Goal: Transaction & Acquisition: Purchase product/service

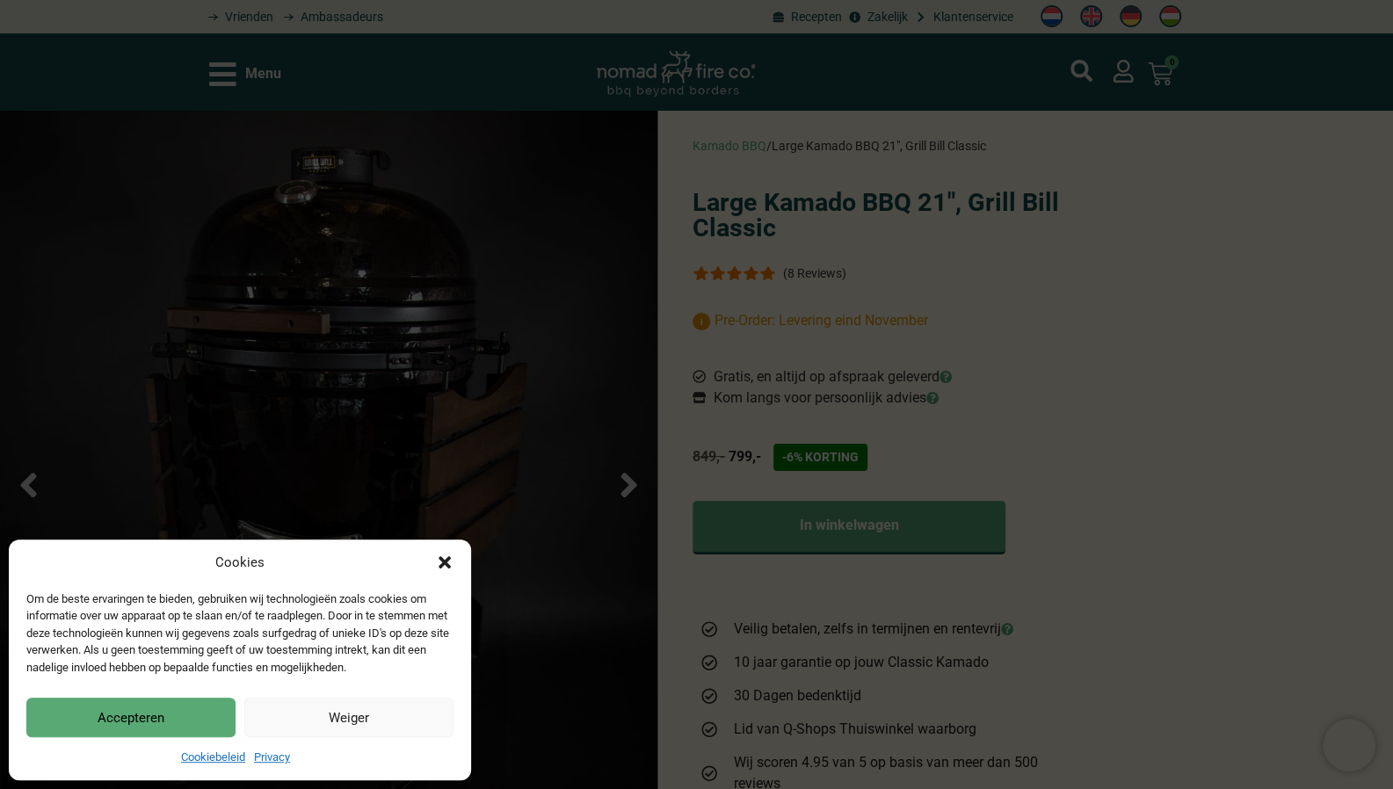
click at [455, 567] on div "Cookies Om de beste ervaringen te bieden, gebruiken wij technologieën zoals coo…" at bounding box center [240, 660] width 462 height 241
click at [445, 563] on icon "Dialog sluiten" at bounding box center [444, 562] width 12 height 12
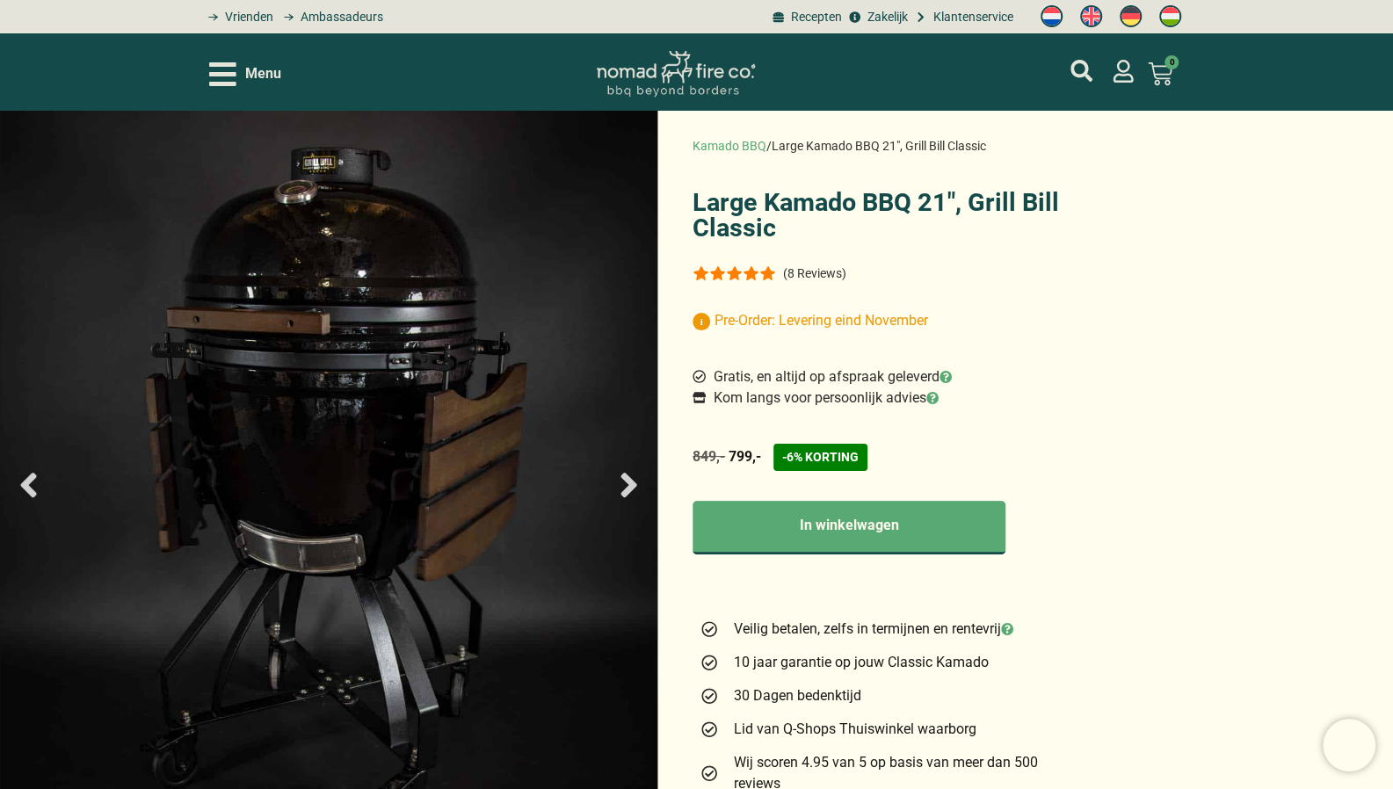
click at [634, 484] on icon "Next slide" at bounding box center [628, 485] width 16 height 25
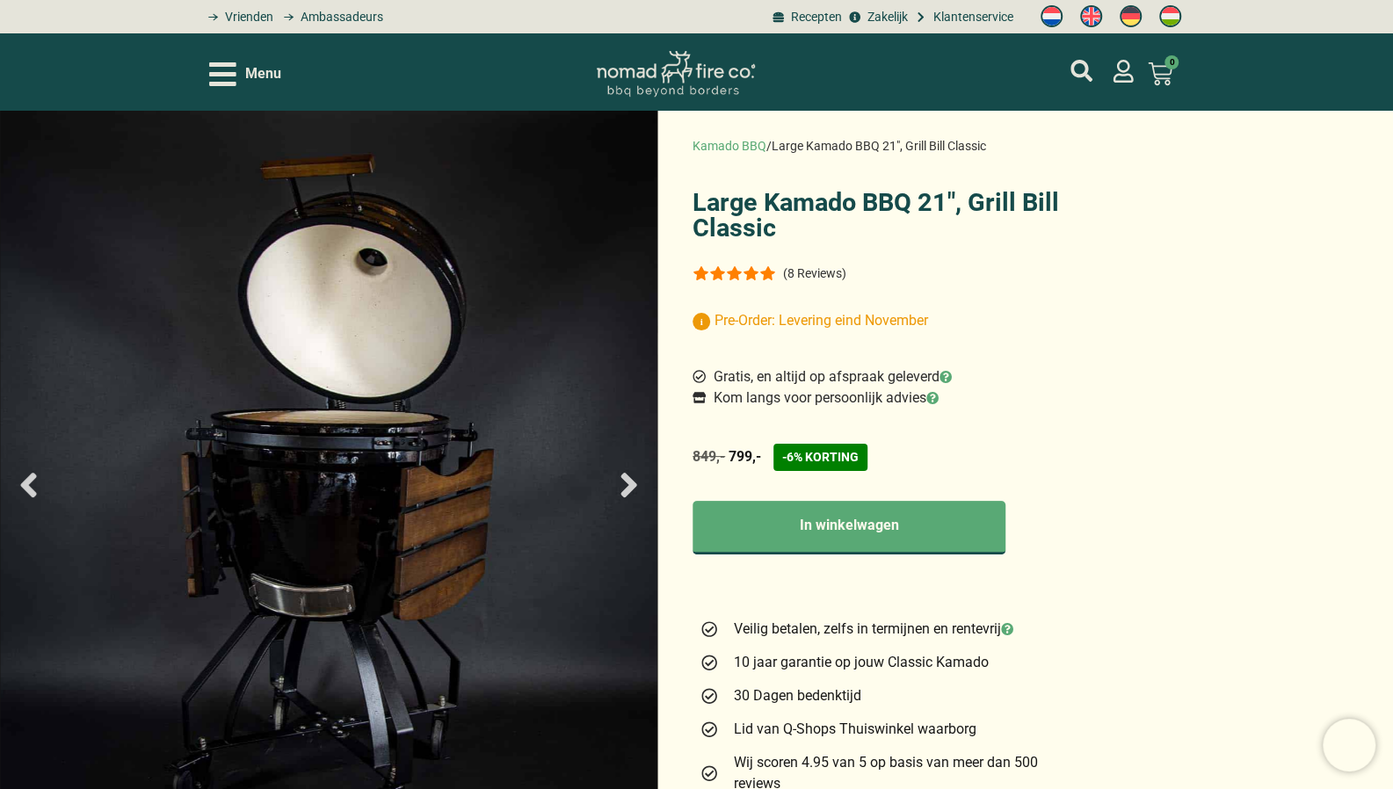
click at [634, 484] on icon "Next slide" at bounding box center [628, 485] width 16 height 25
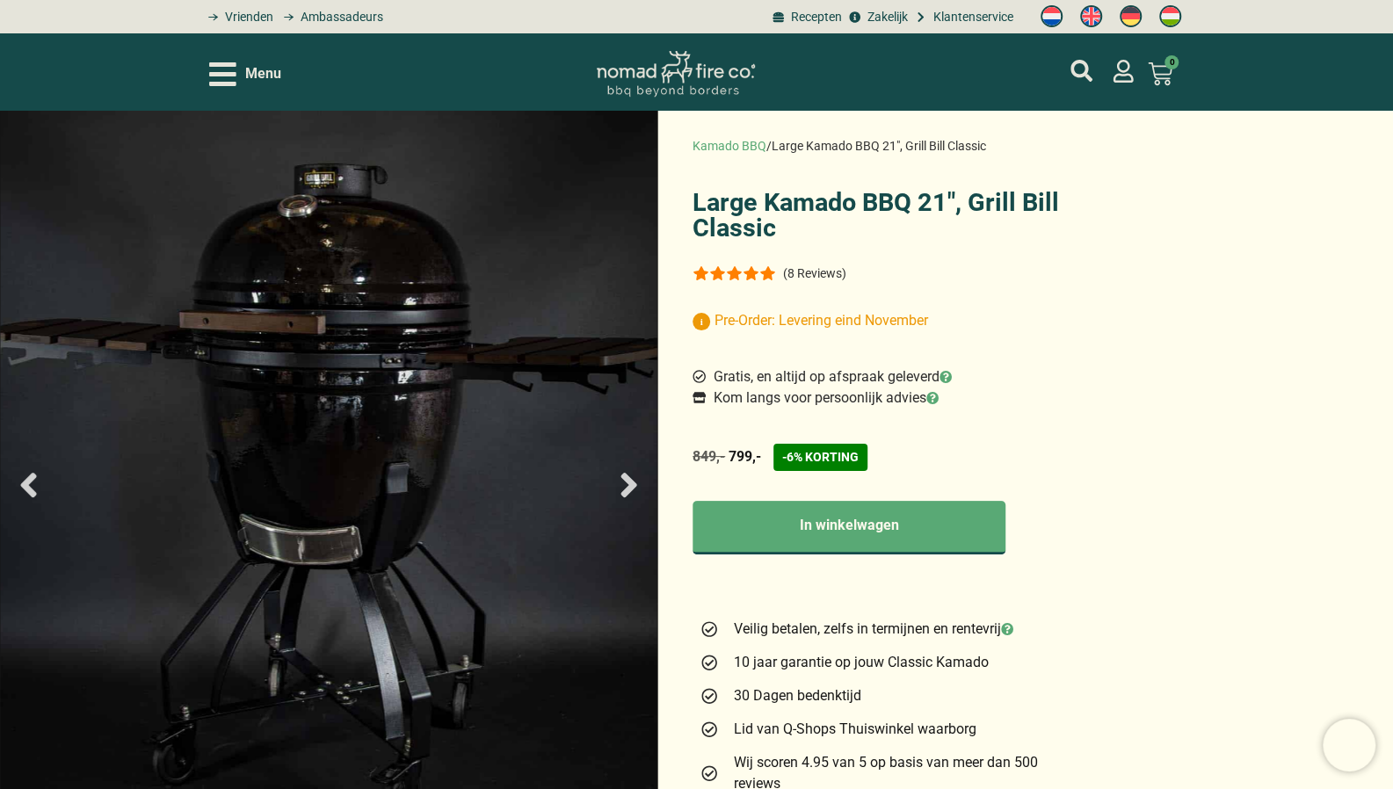
click at [634, 484] on icon "Next slide" at bounding box center [628, 485] width 16 height 25
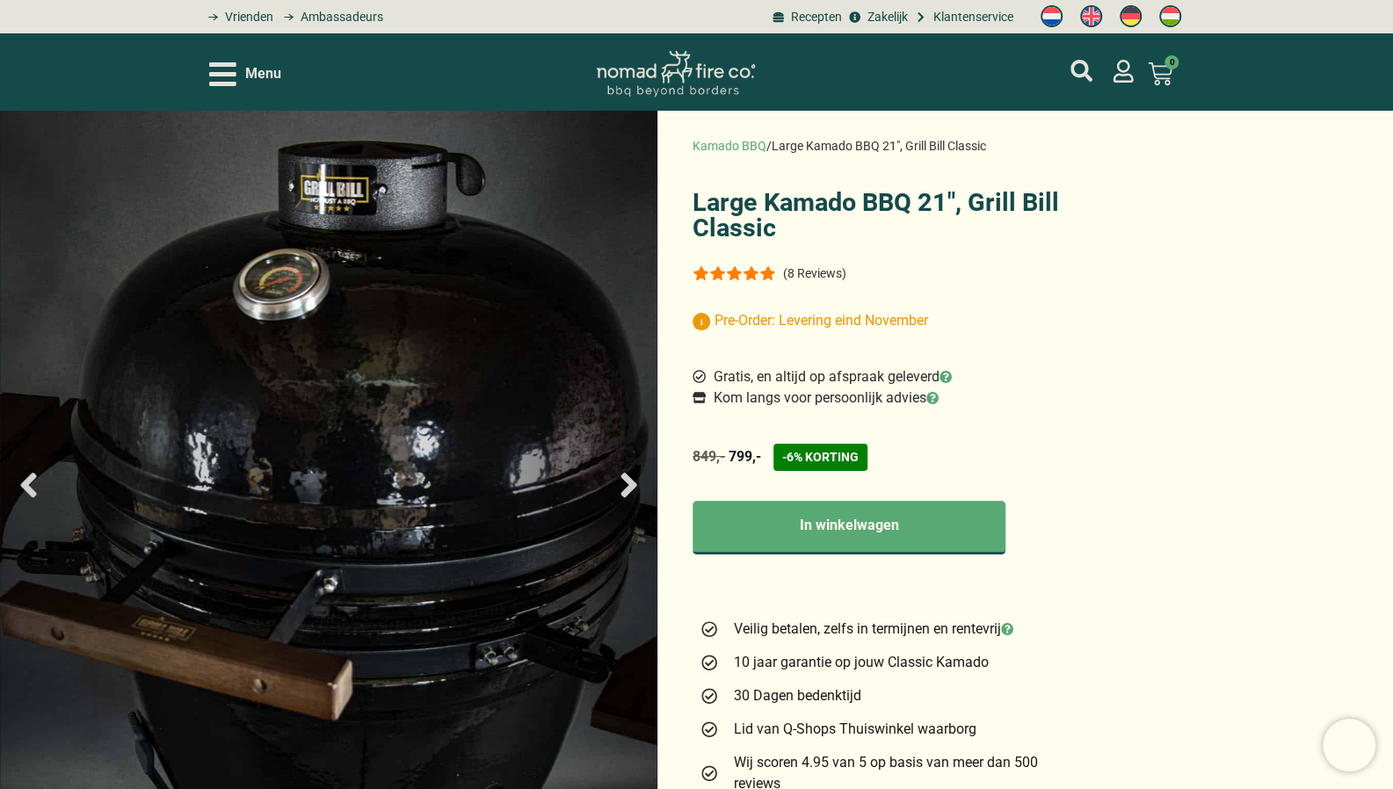
click at [634, 484] on icon "Next slide" at bounding box center [628, 485] width 16 height 25
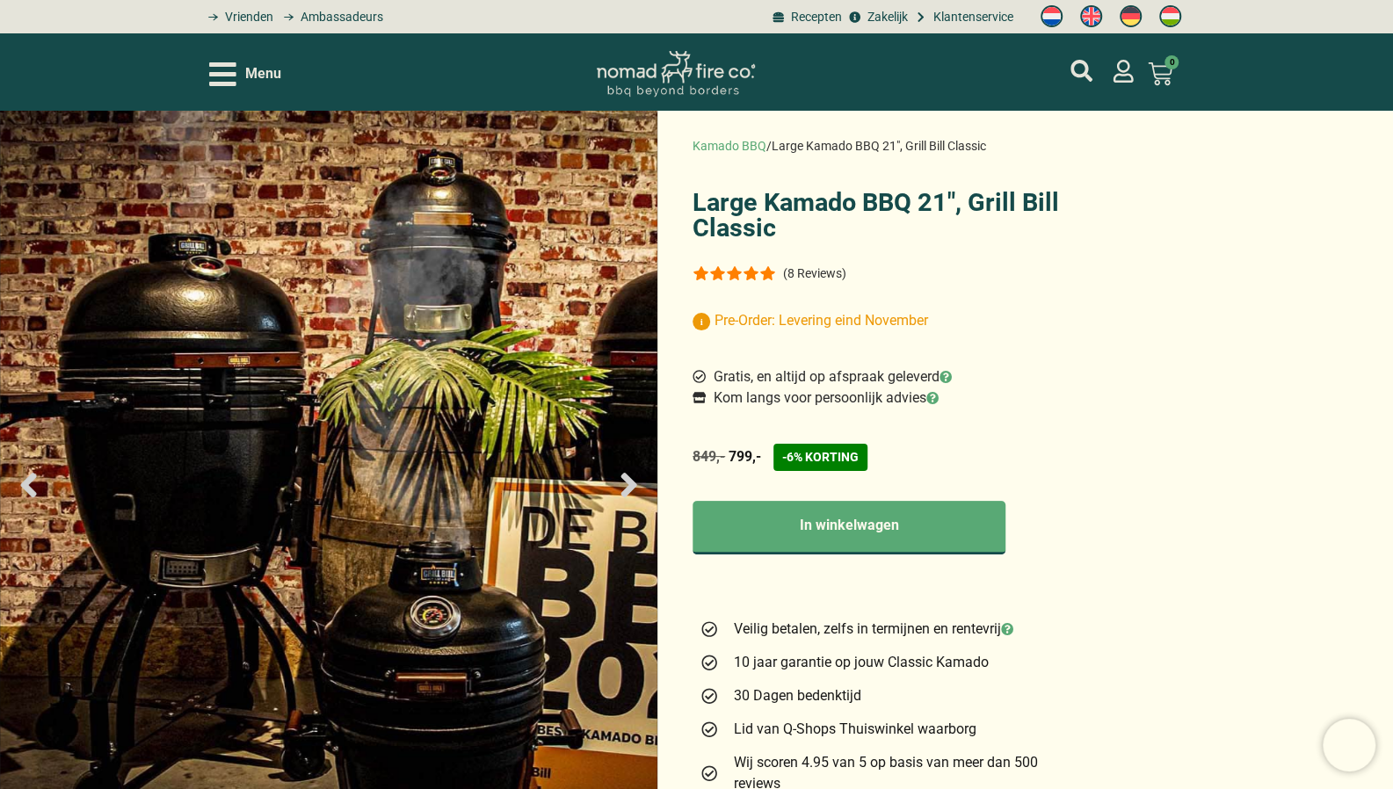
click at [634, 484] on icon "Next slide" at bounding box center [628, 485] width 16 height 25
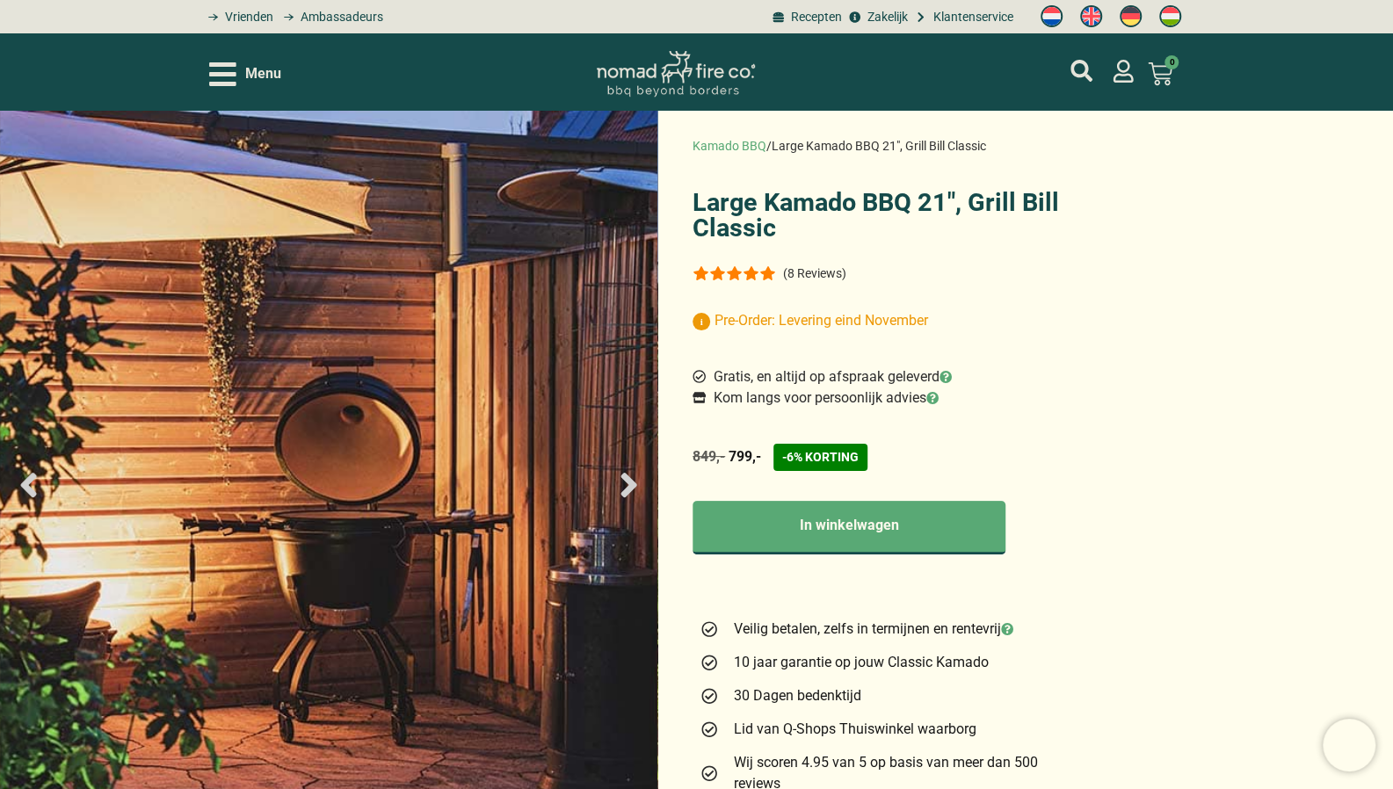
click at [634, 484] on icon "Next slide" at bounding box center [628, 485] width 16 height 25
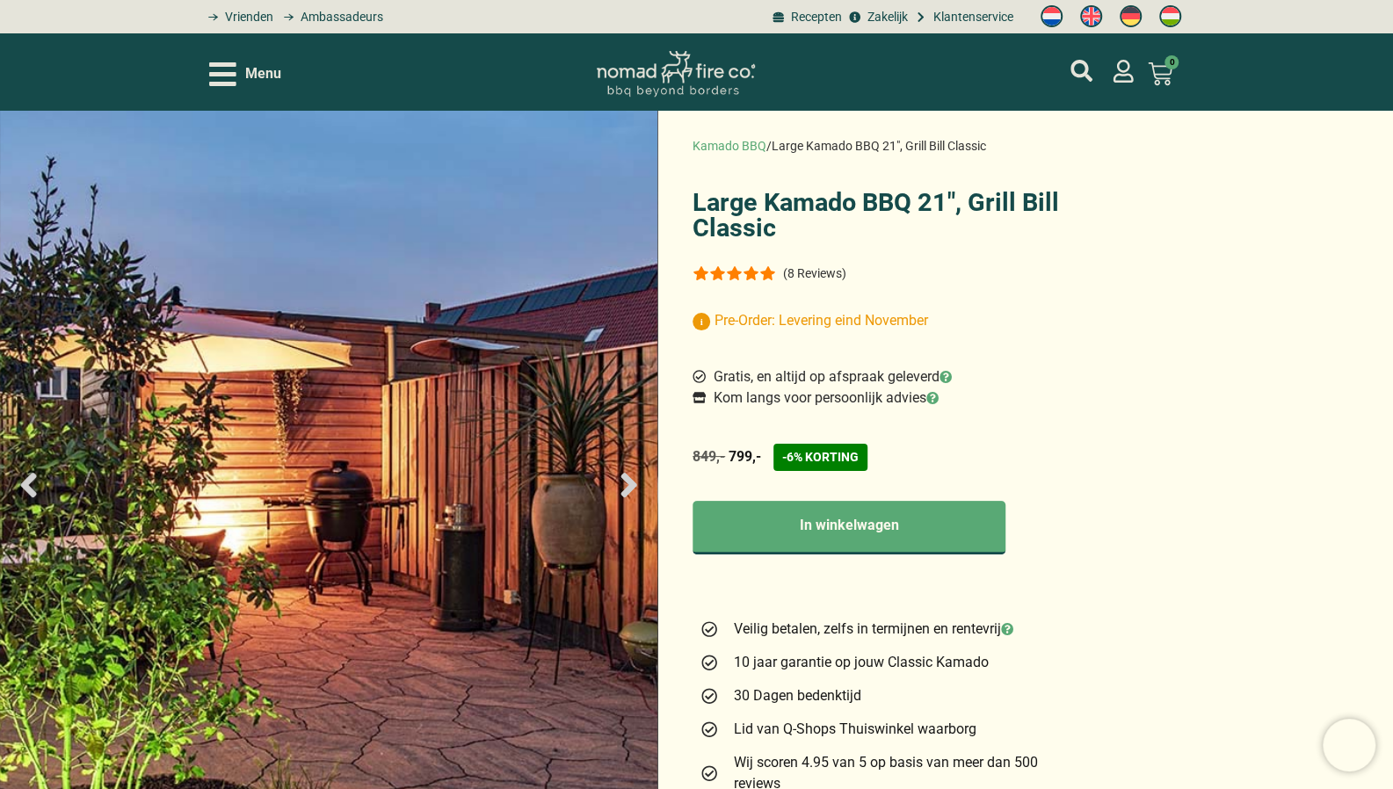
click at [634, 484] on icon "Next slide" at bounding box center [628, 485] width 16 height 25
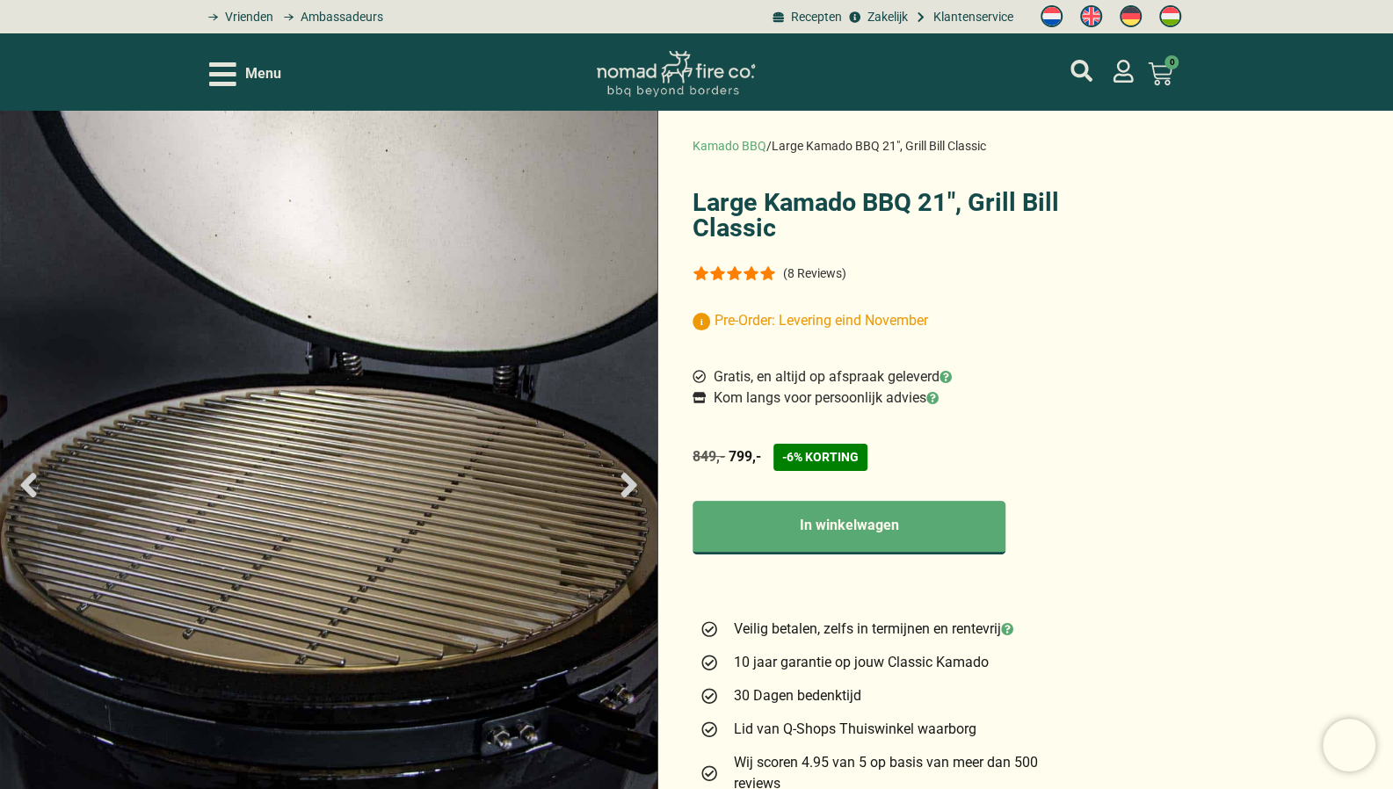
click at [634, 484] on icon "Next slide" at bounding box center [628, 485] width 16 height 25
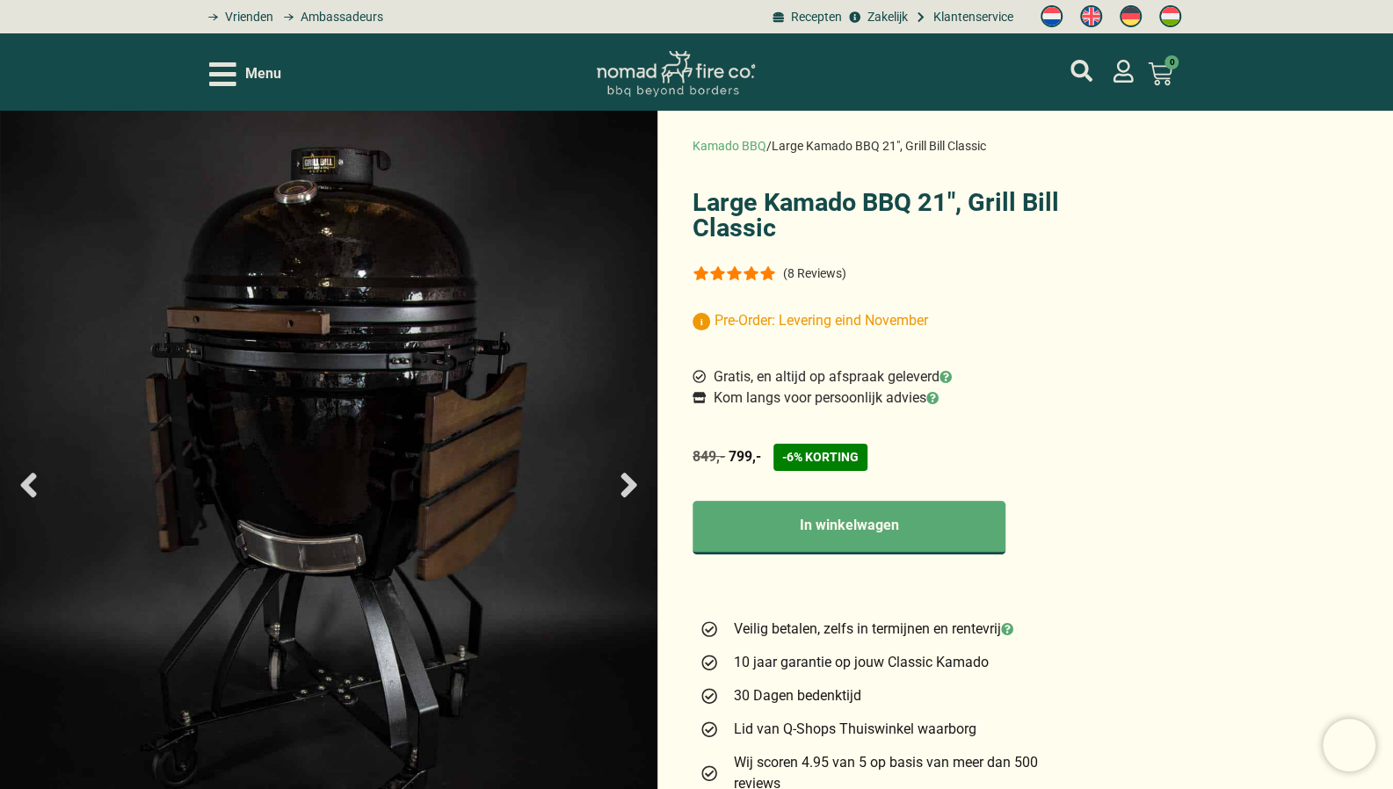
click at [634, 484] on icon "Next slide" at bounding box center [628, 485] width 16 height 25
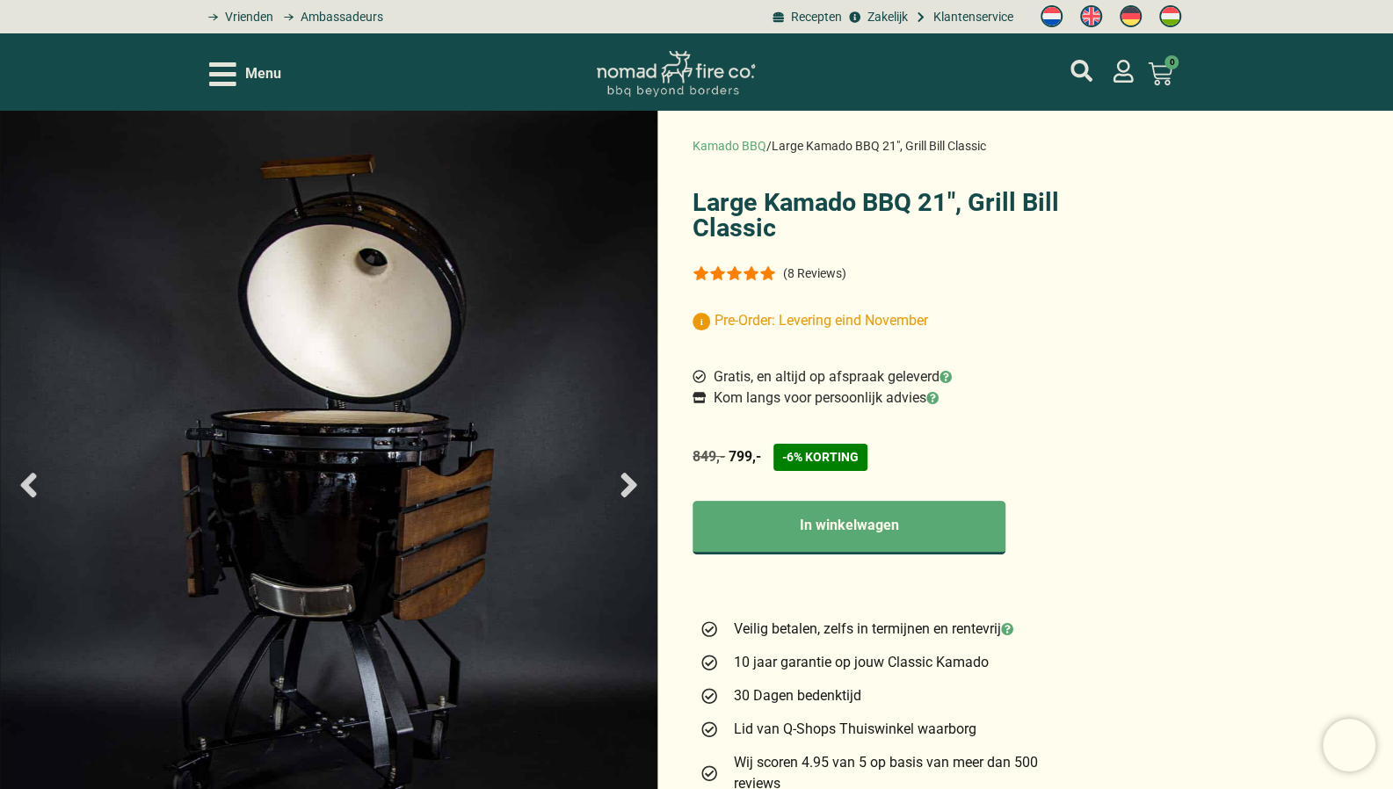
click at [634, 484] on icon "Next slide" at bounding box center [628, 485] width 16 height 25
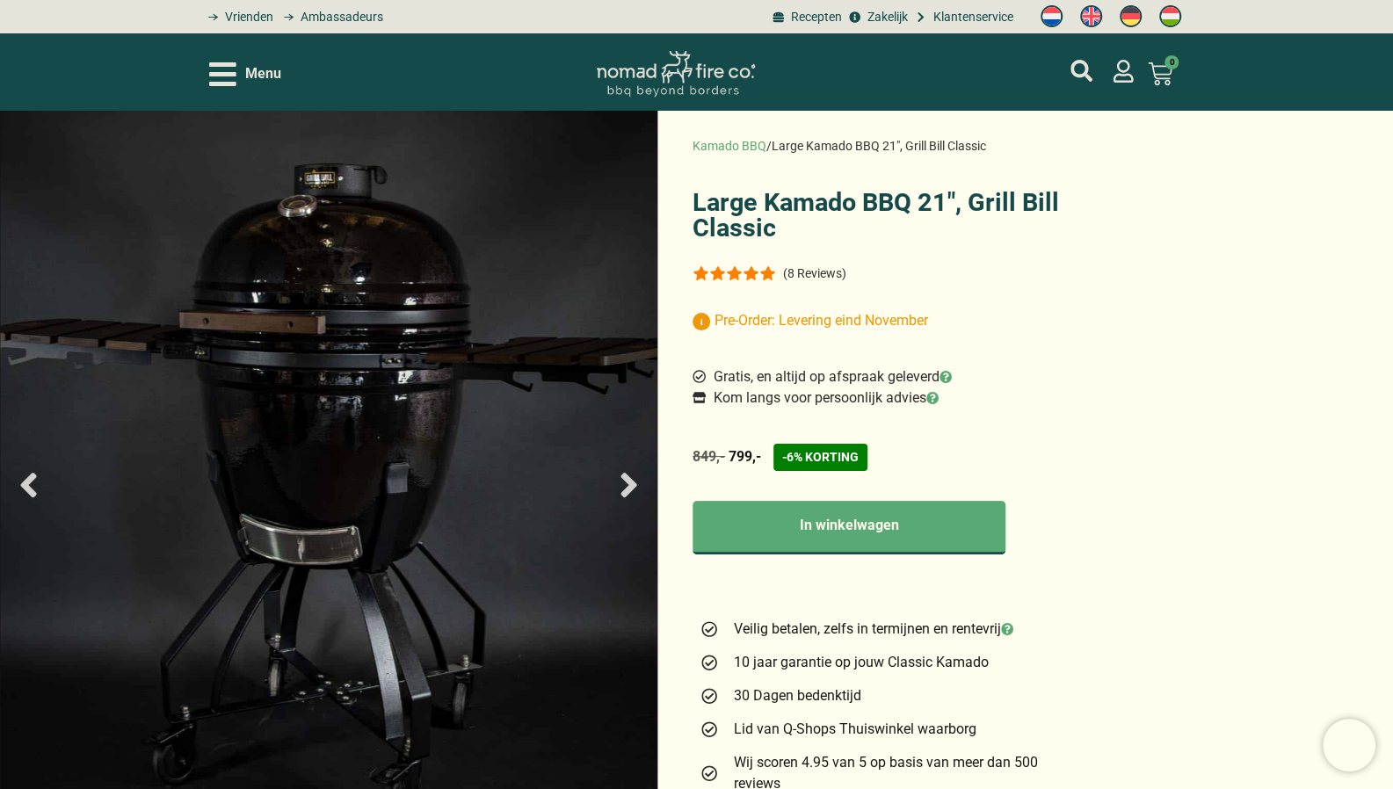
click at [634, 484] on icon "Next slide" at bounding box center [628, 485] width 16 height 25
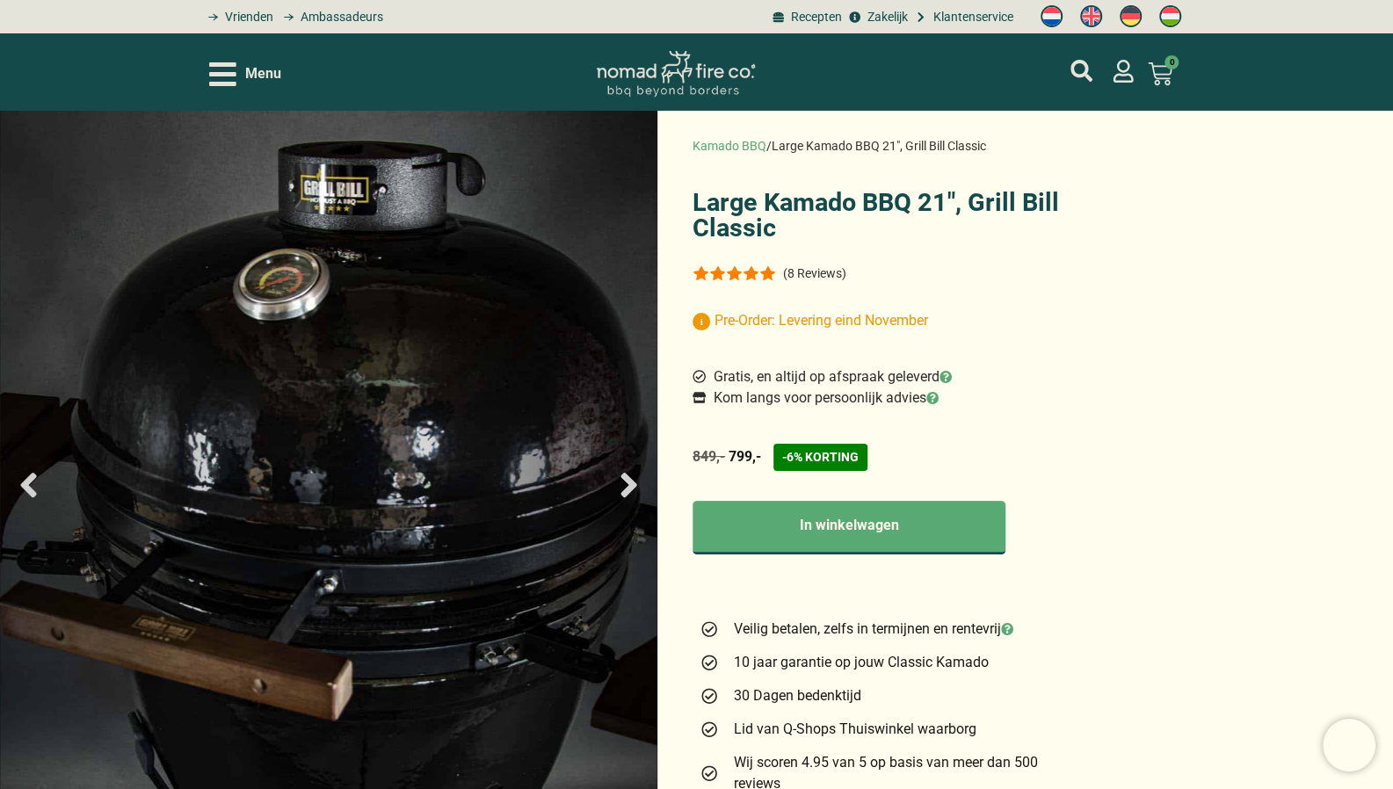
click at [634, 484] on icon "Next slide" at bounding box center [628, 485] width 16 height 25
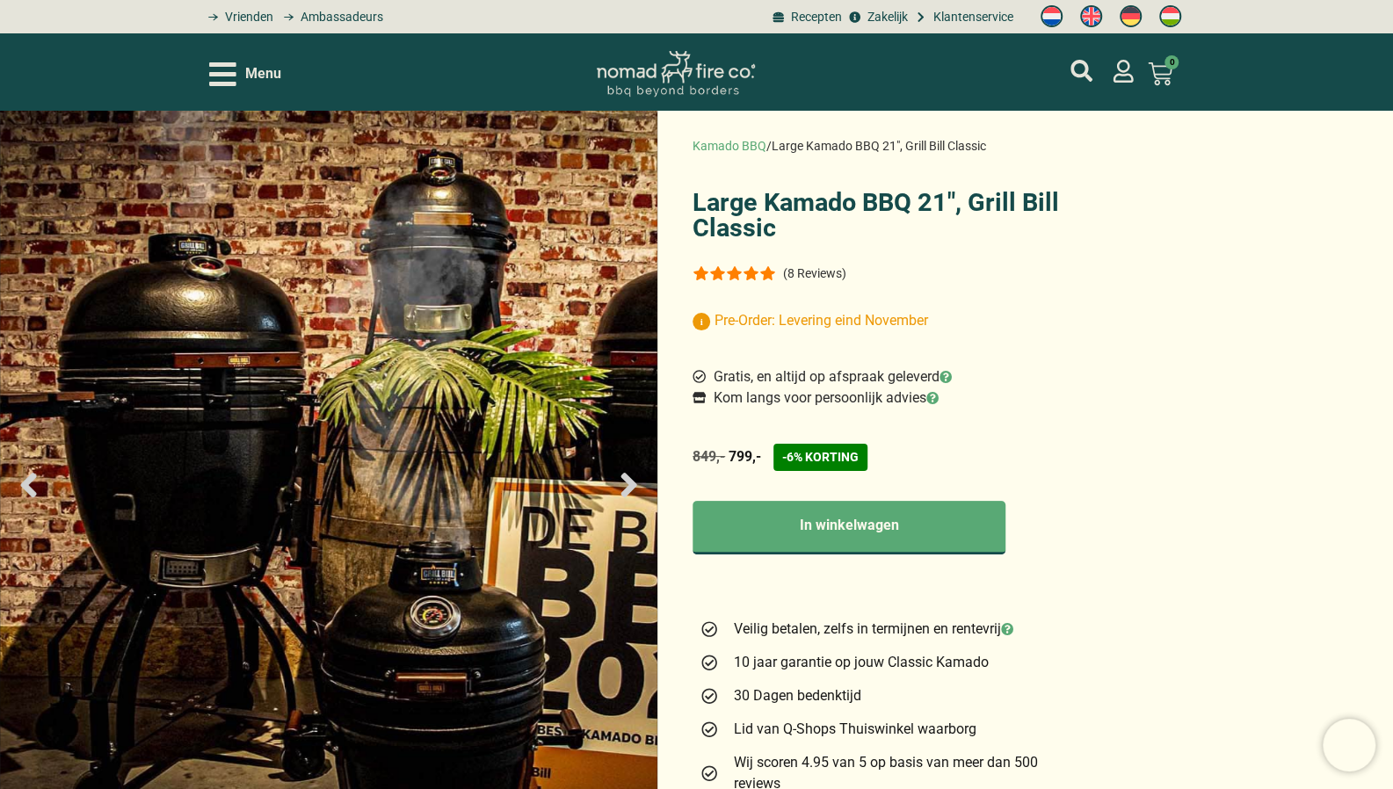
click at [634, 484] on icon "Next slide" at bounding box center [628, 485] width 16 height 25
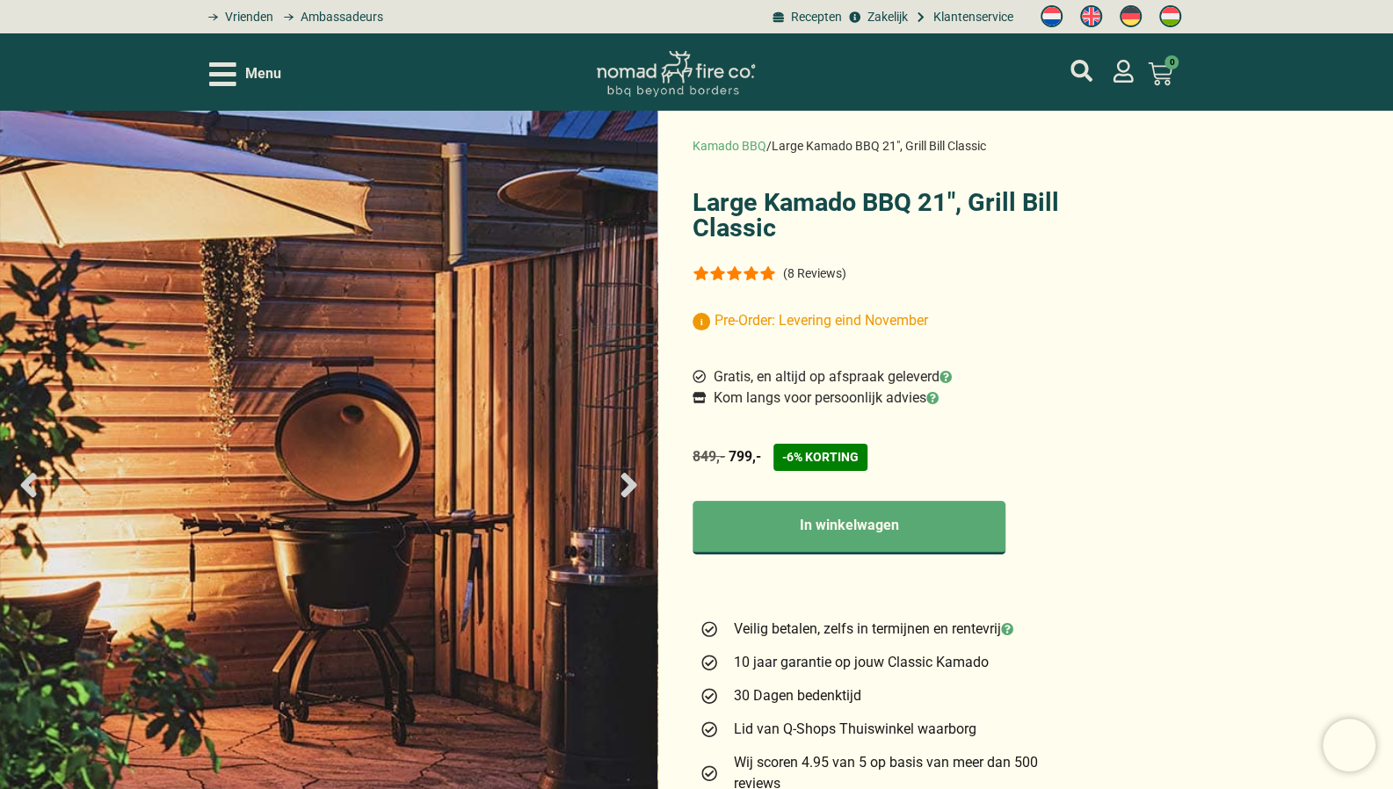
click at [634, 484] on icon "Next slide" at bounding box center [628, 485] width 16 height 25
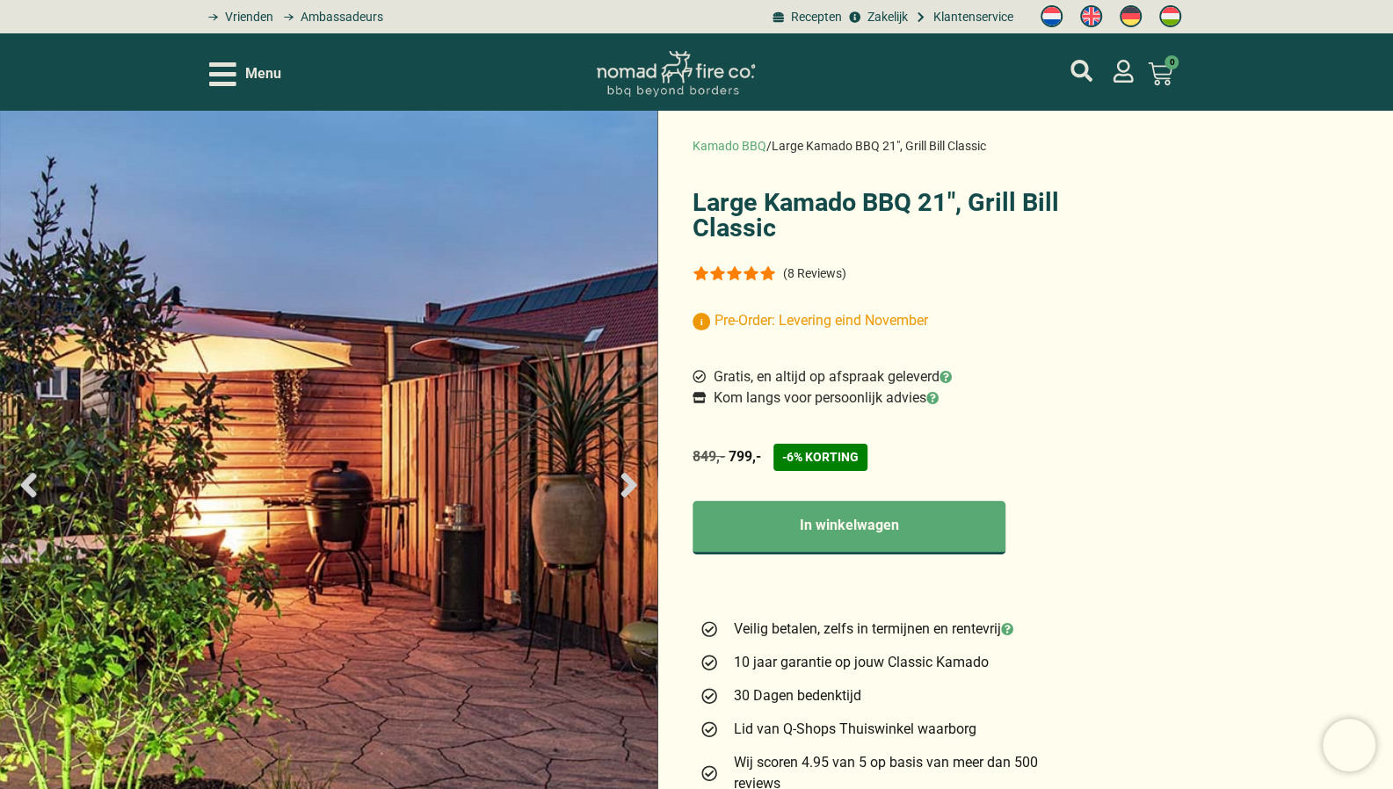
click at [634, 484] on icon "Next slide" at bounding box center [628, 485] width 16 height 25
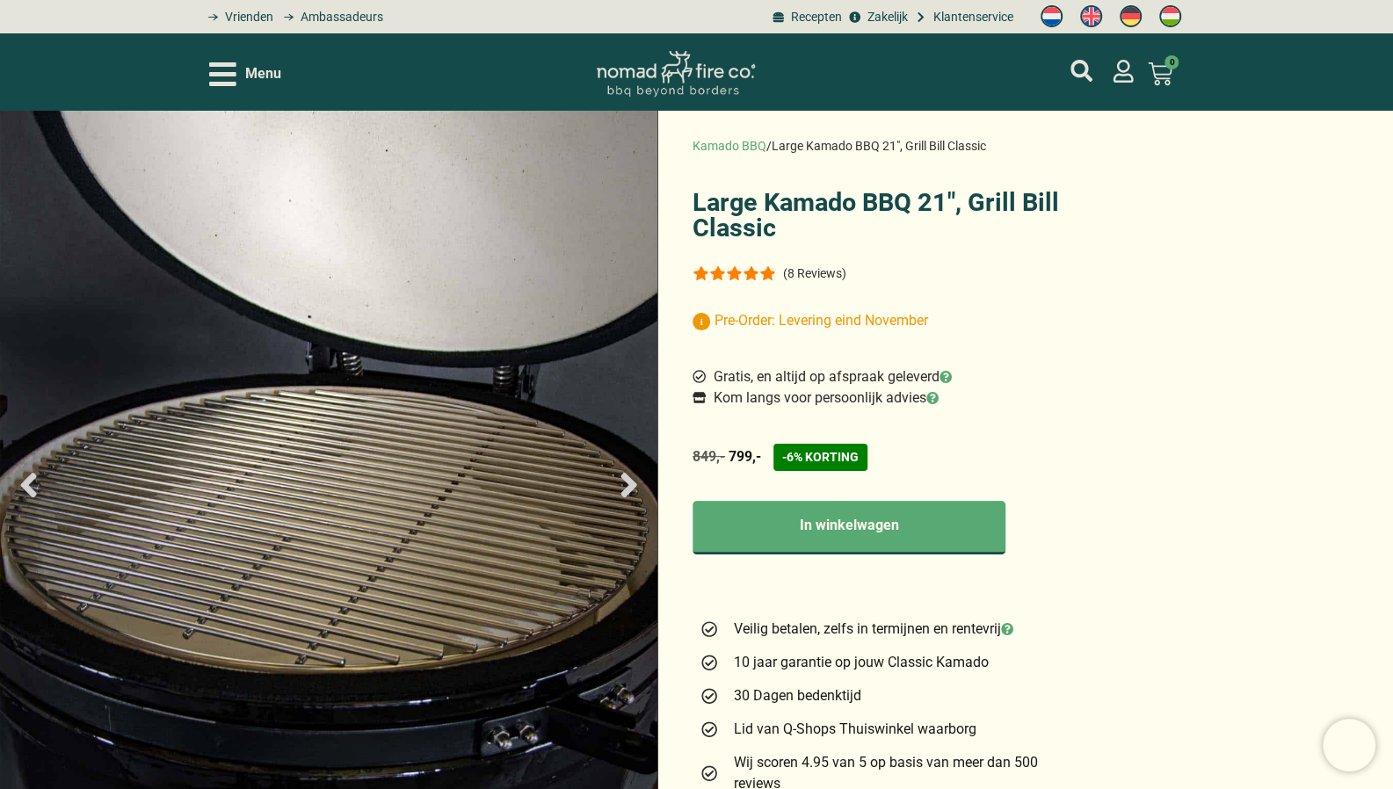
click at [634, 484] on icon "Next slide" at bounding box center [628, 485] width 16 height 25
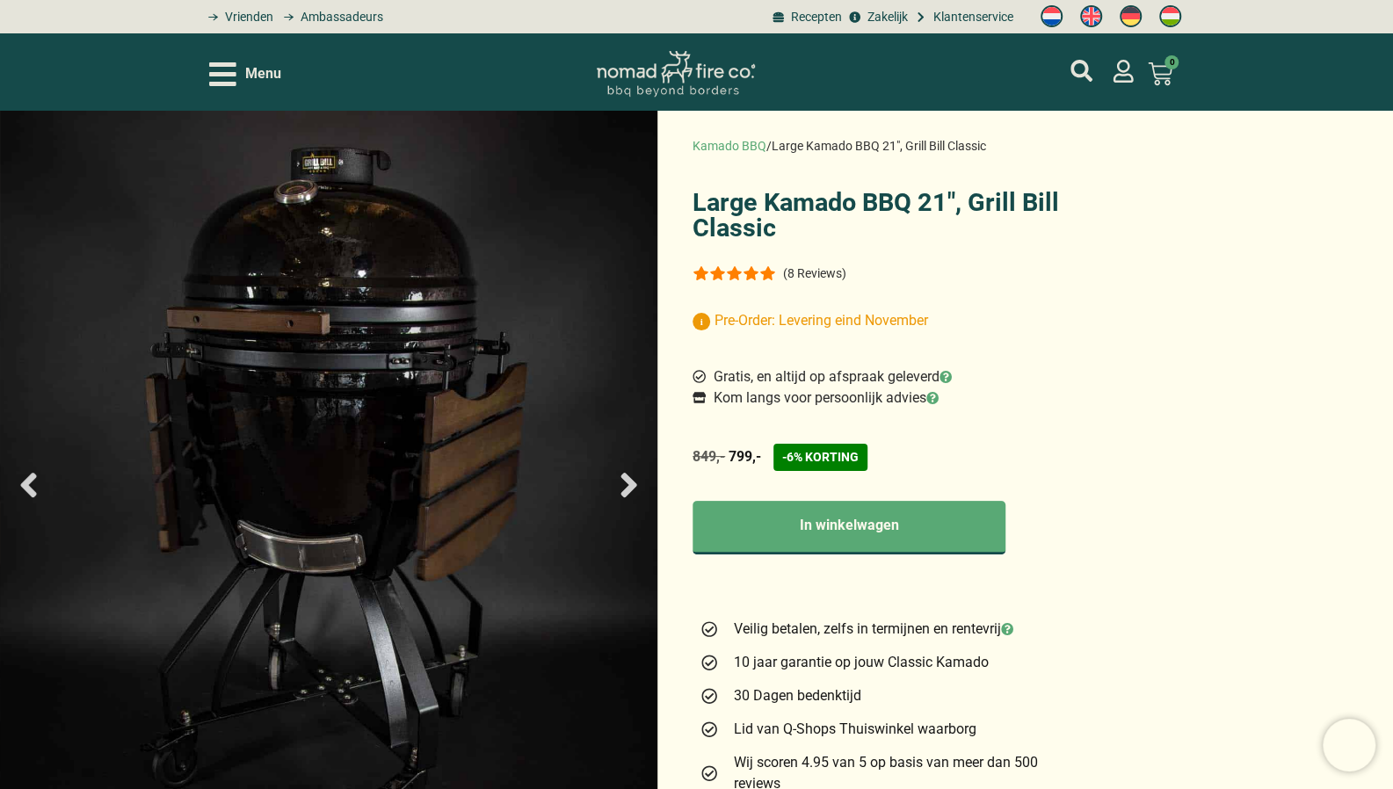
click at [634, 484] on icon "Next slide" at bounding box center [628, 485] width 16 height 25
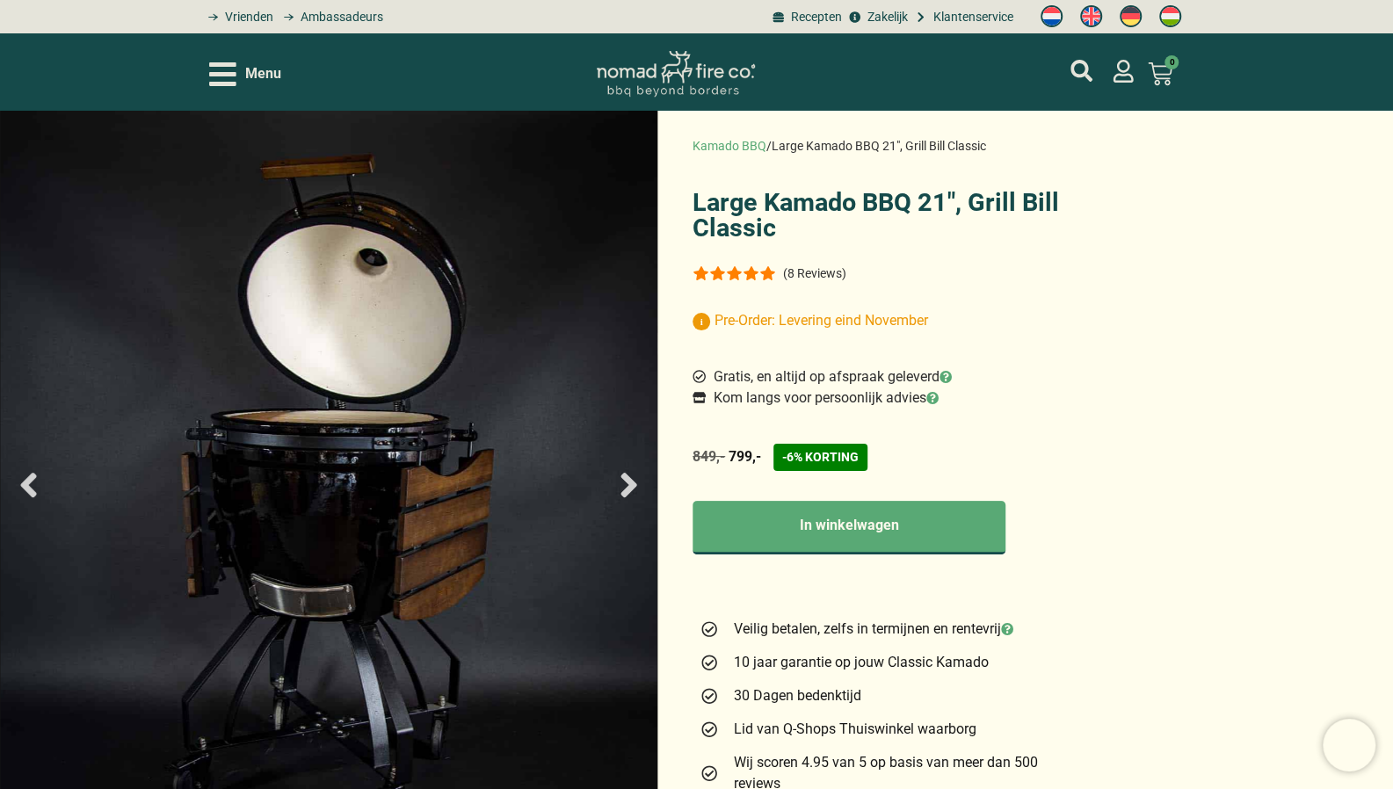
click at [634, 484] on icon "Next slide" at bounding box center [628, 485] width 16 height 25
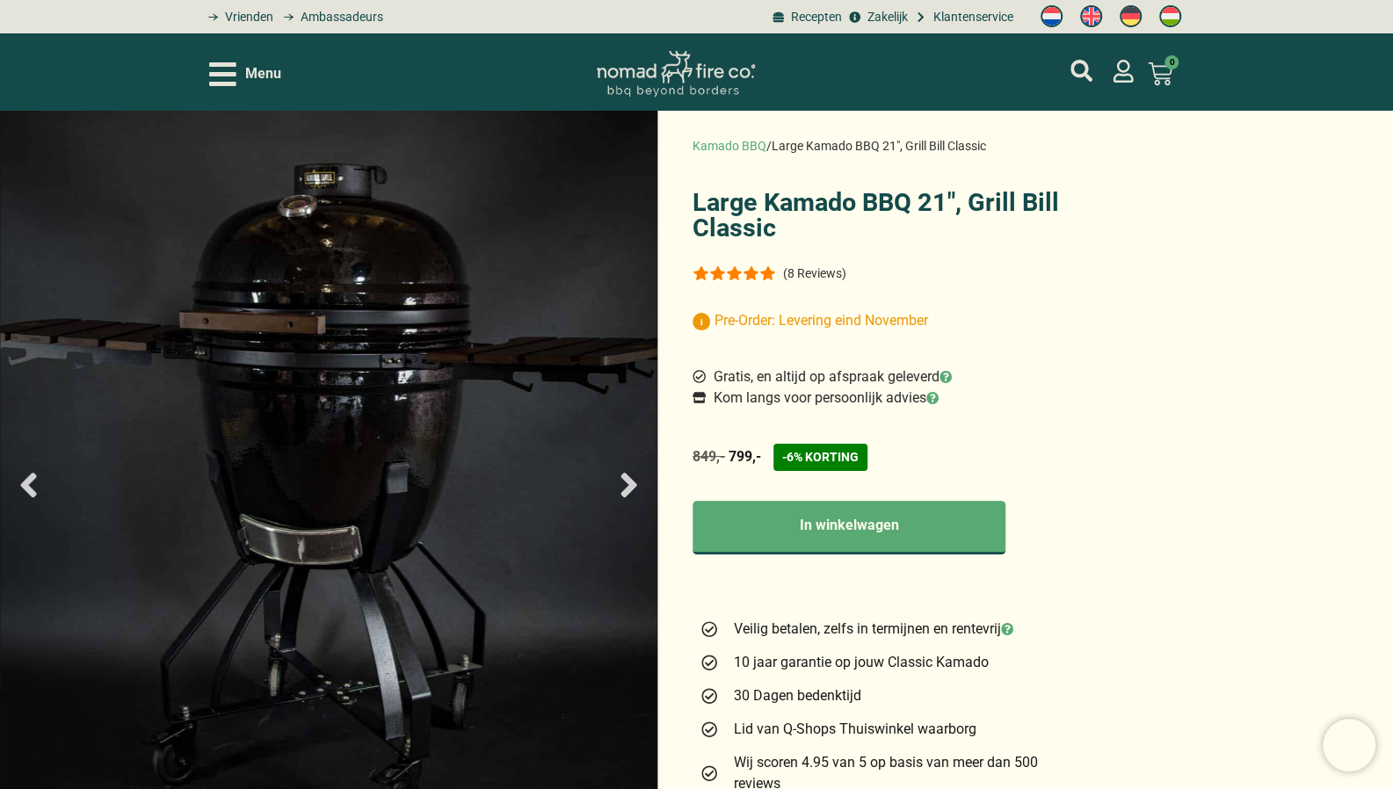
click at [634, 484] on icon "Next slide" at bounding box center [628, 485] width 16 height 25
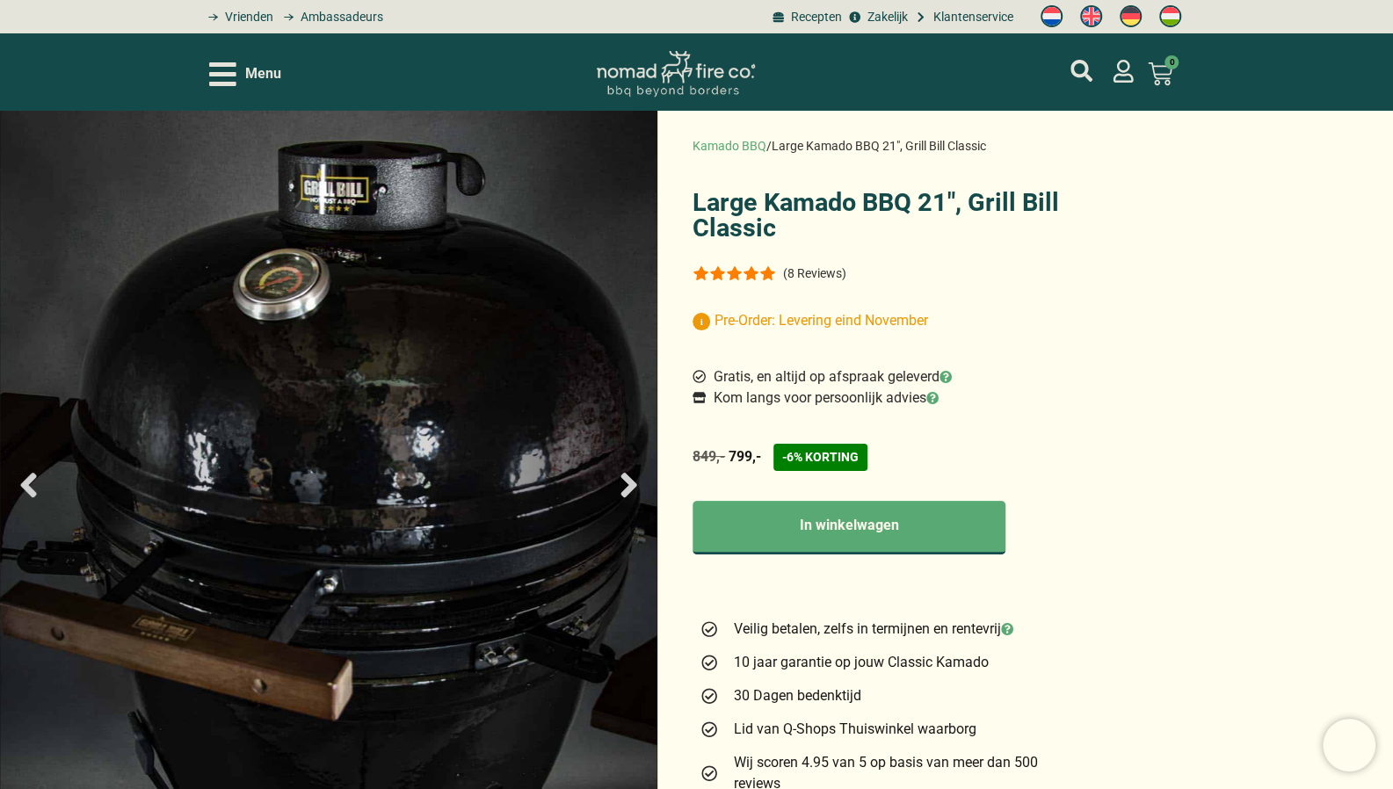
click at [634, 484] on icon "Next slide" at bounding box center [628, 485] width 16 height 25
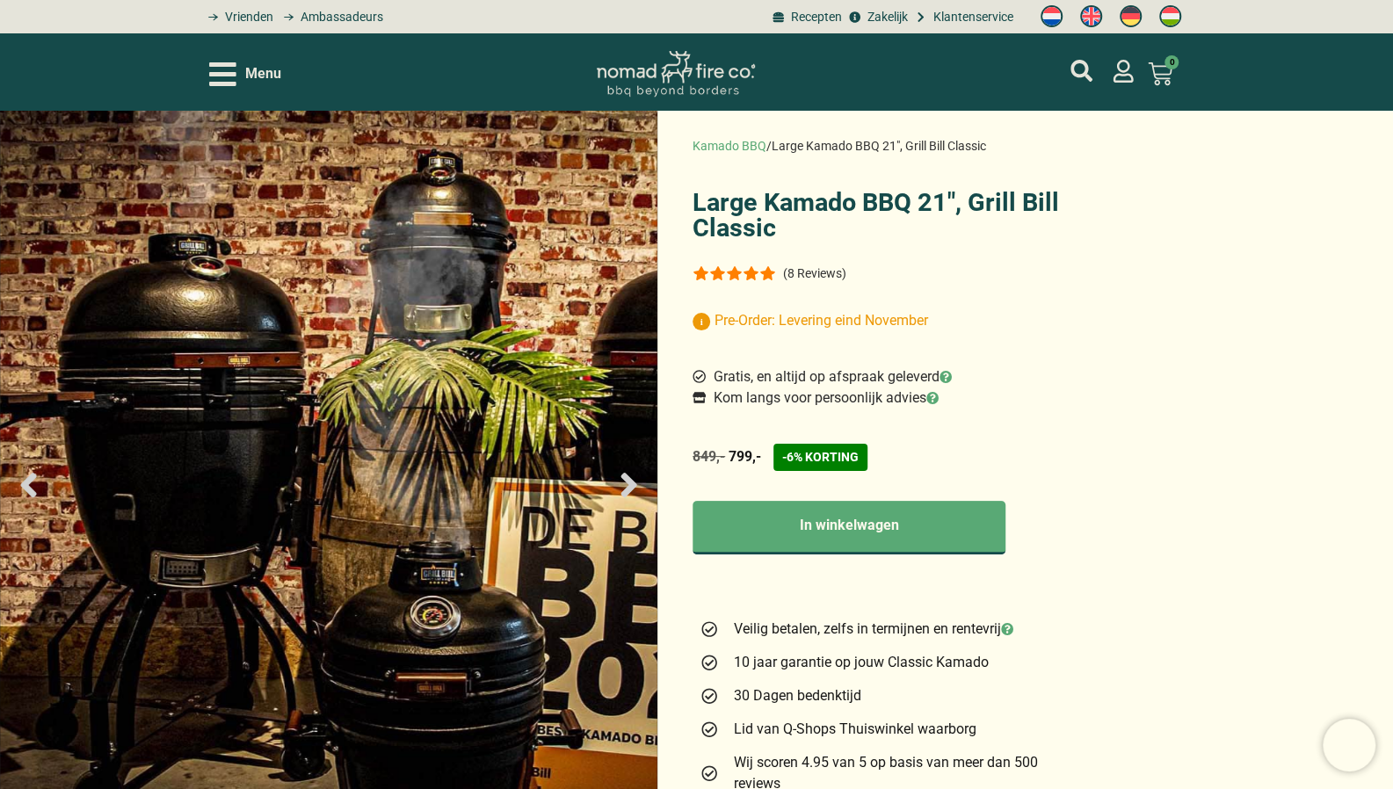
click at [634, 484] on icon "Next slide" at bounding box center [628, 485] width 16 height 25
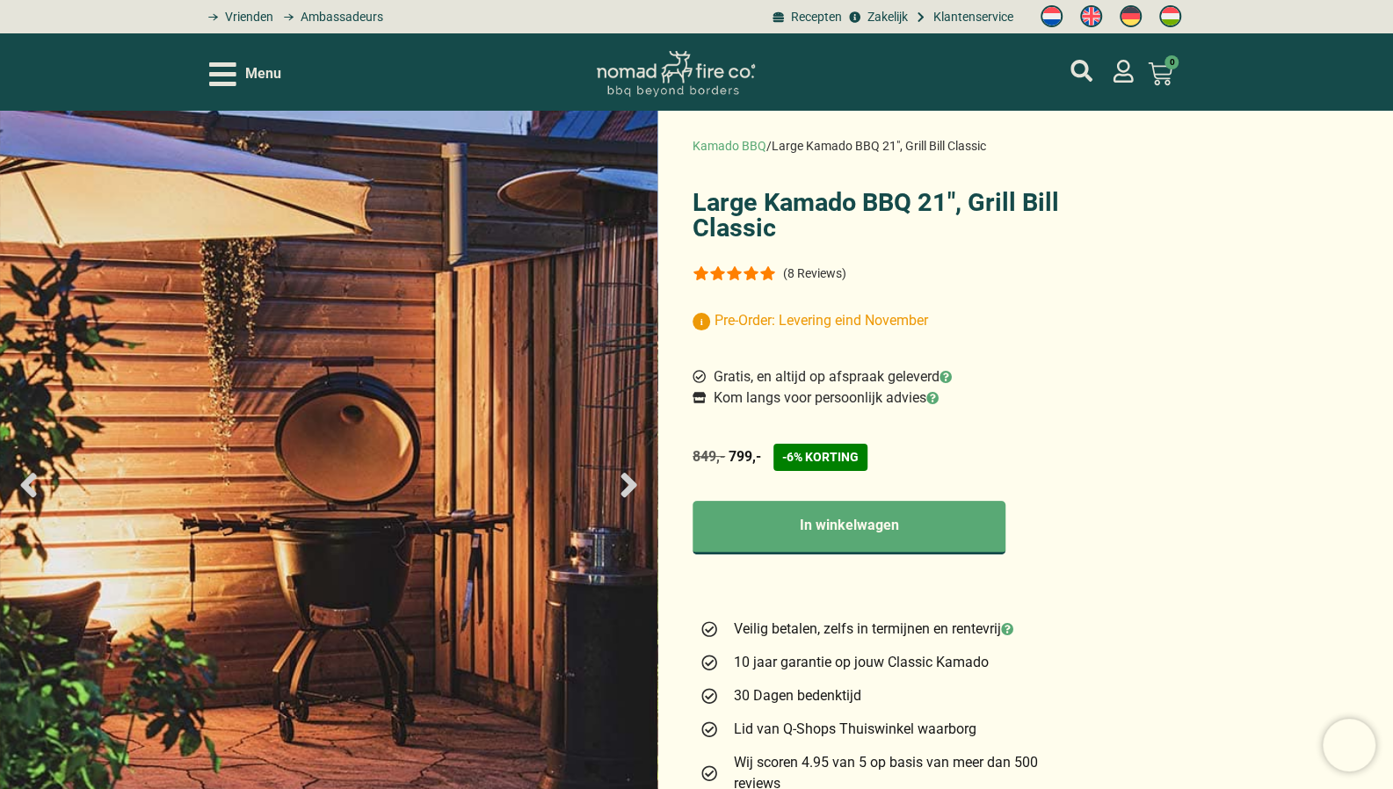
click at [634, 484] on icon "Next slide" at bounding box center [628, 485] width 16 height 25
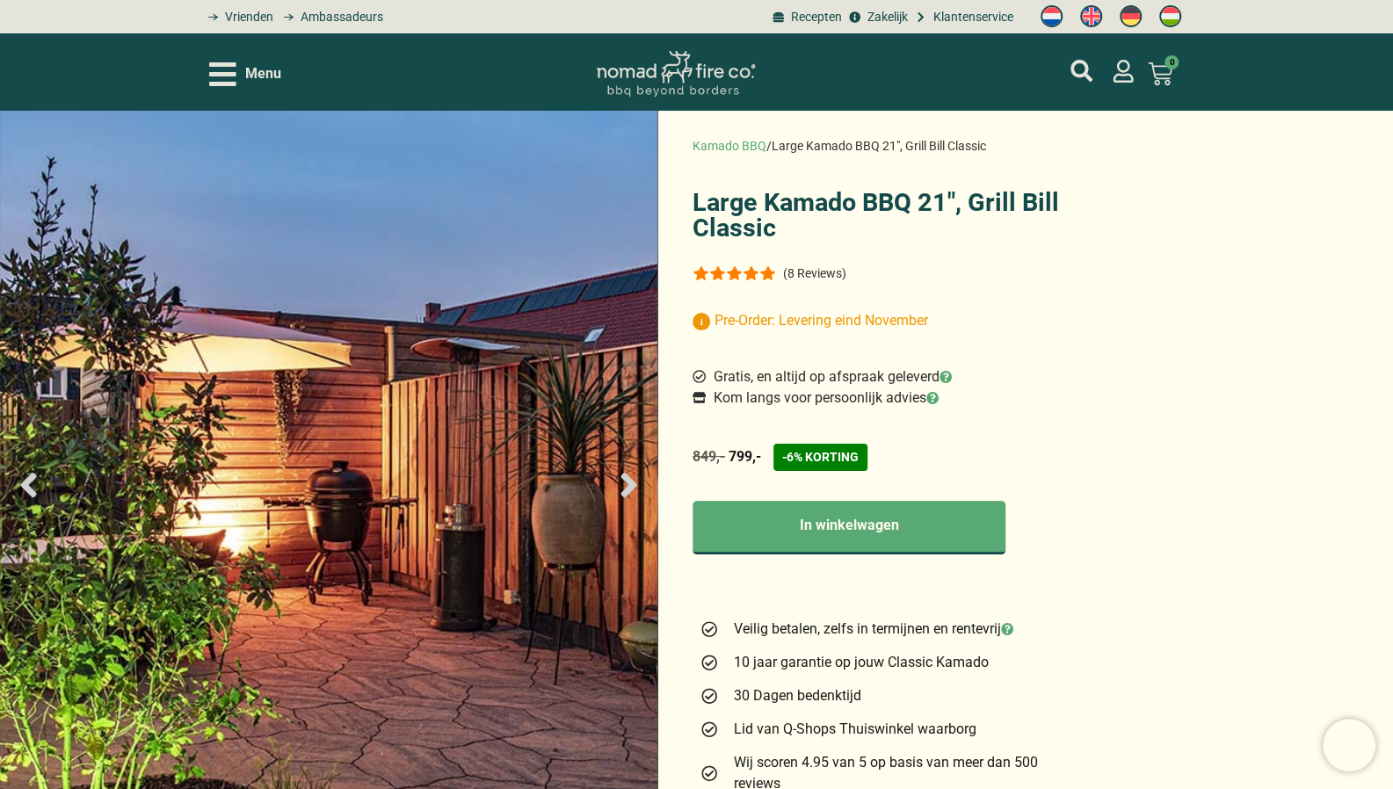
click at [634, 484] on icon "Next slide" at bounding box center [628, 485] width 16 height 25
